Goal: Find specific page/section

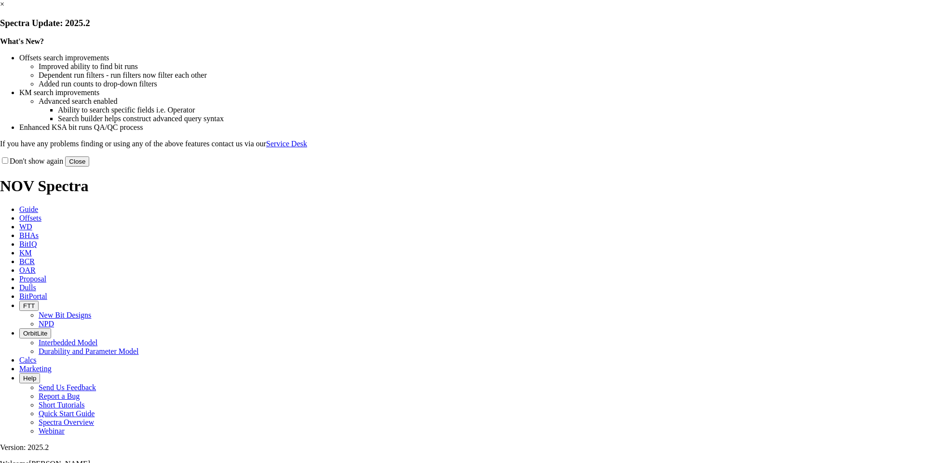
click at [4, 8] on link "×" at bounding box center [2, 4] width 4 height 8
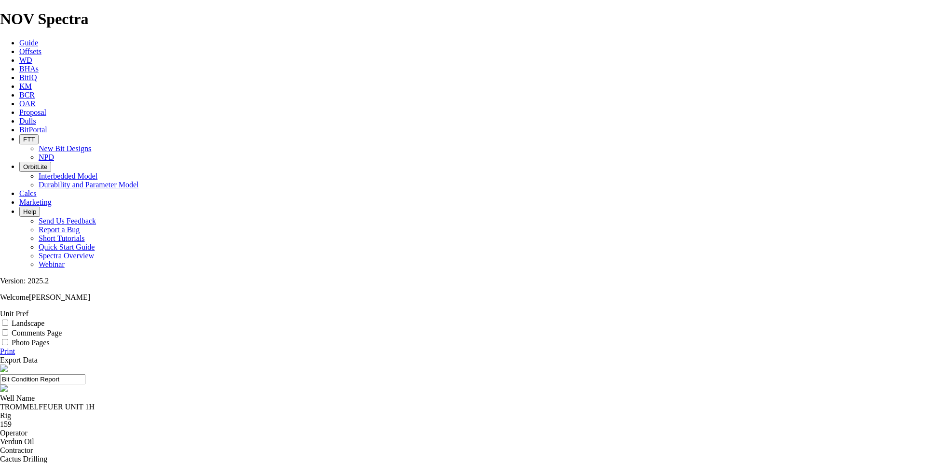
drag, startPoint x: 486, startPoint y: 111, endPoint x: 460, endPoint y: 109, distance: 26.2
copy div "A319857"
click at [19, 117] on icon at bounding box center [19, 121] width 0 height 8
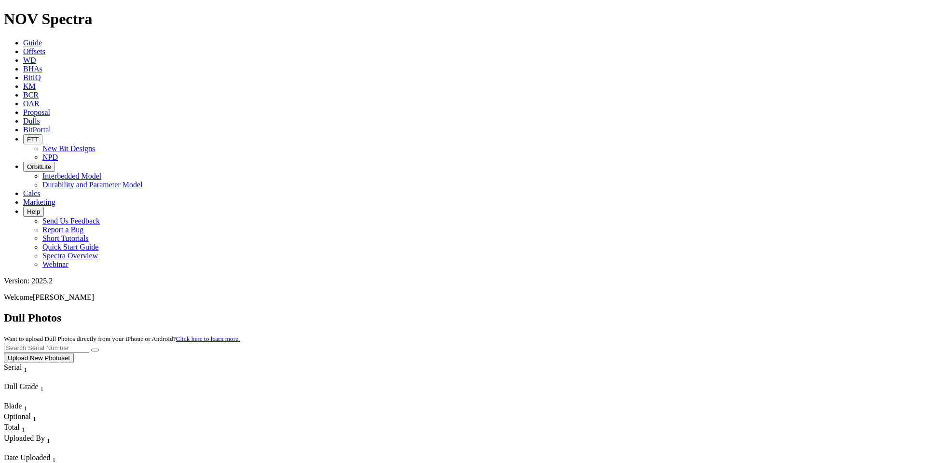
click at [89, 343] on input "text" at bounding box center [46, 348] width 85 height 10
paste input "A319857"
type input "A319857"
click at [99, 348] on button "submit" at bounding box center [95, 349] width 8 height 3
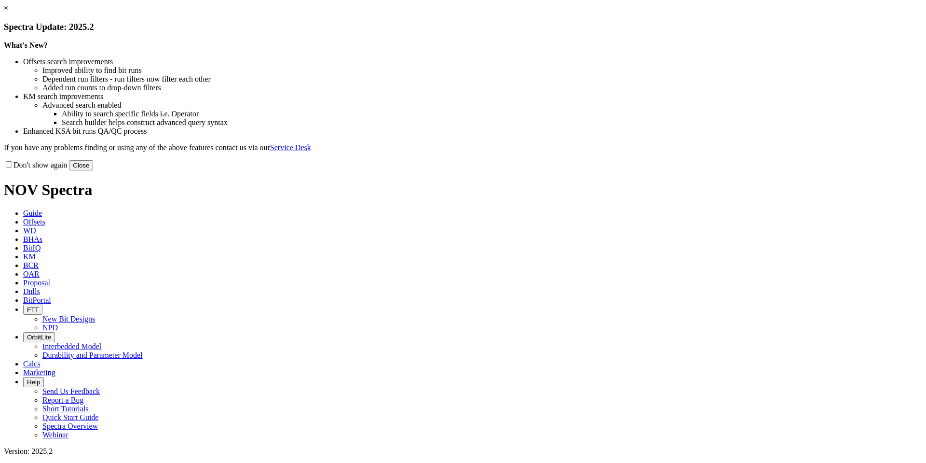
click at [8, 12] on link "×" at bounding box center [6, 8] width 4 height 8
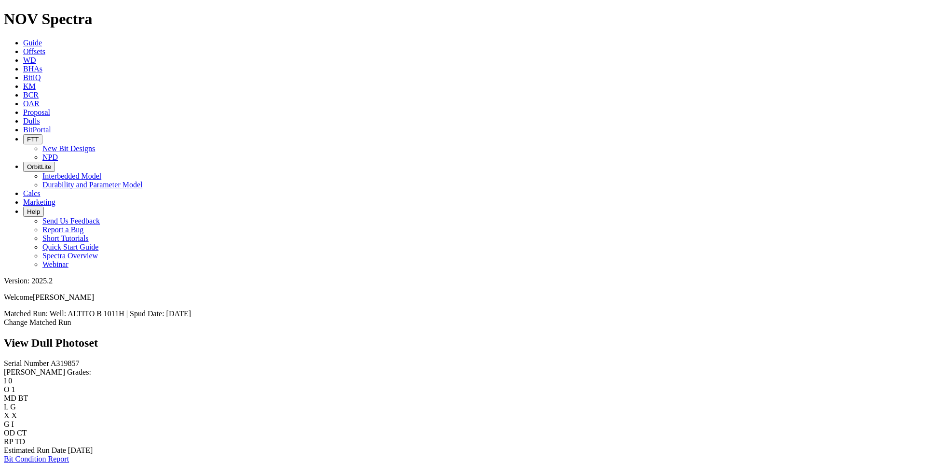
scroll to position [68, 0]
